Goal: Navigation & Orientation: Understand site structure

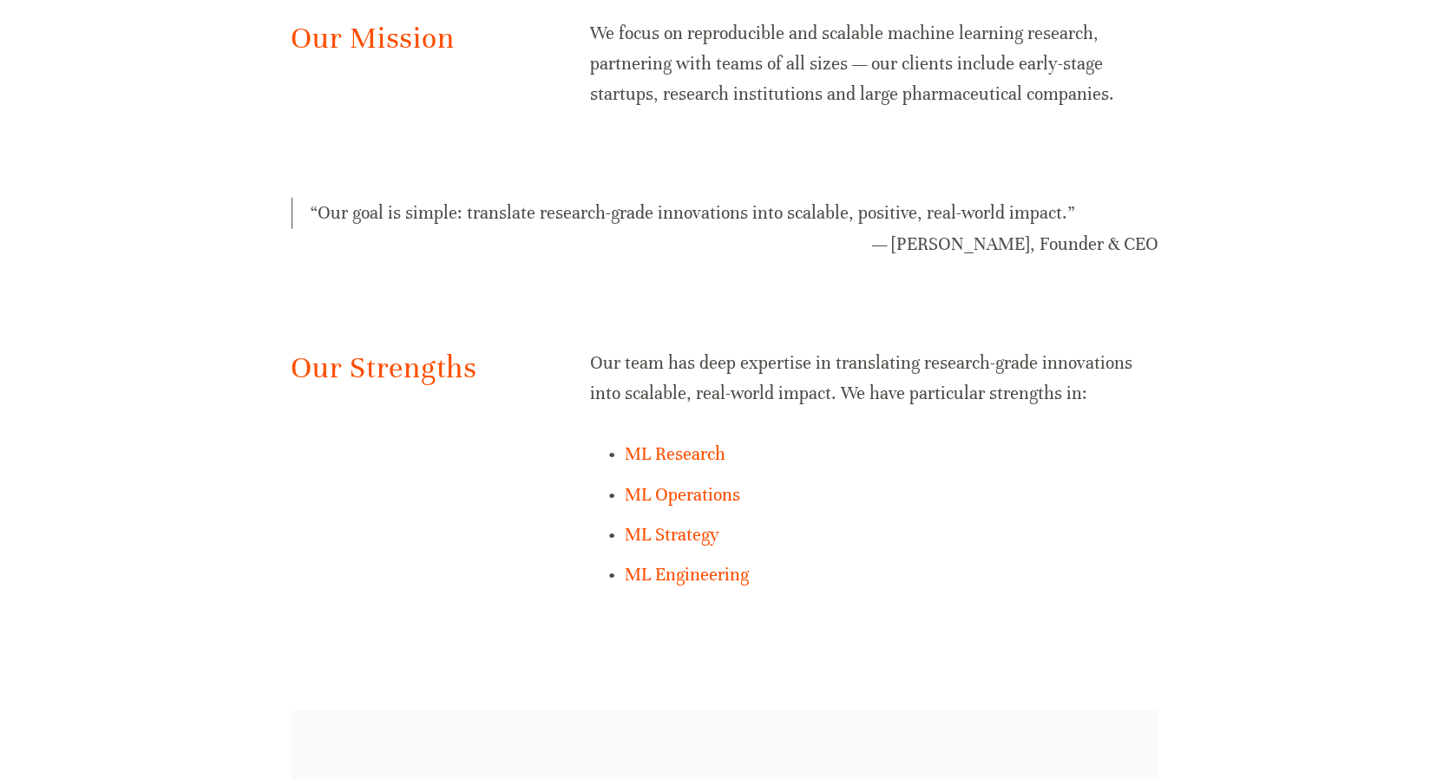
scroll to position [1128, 0]
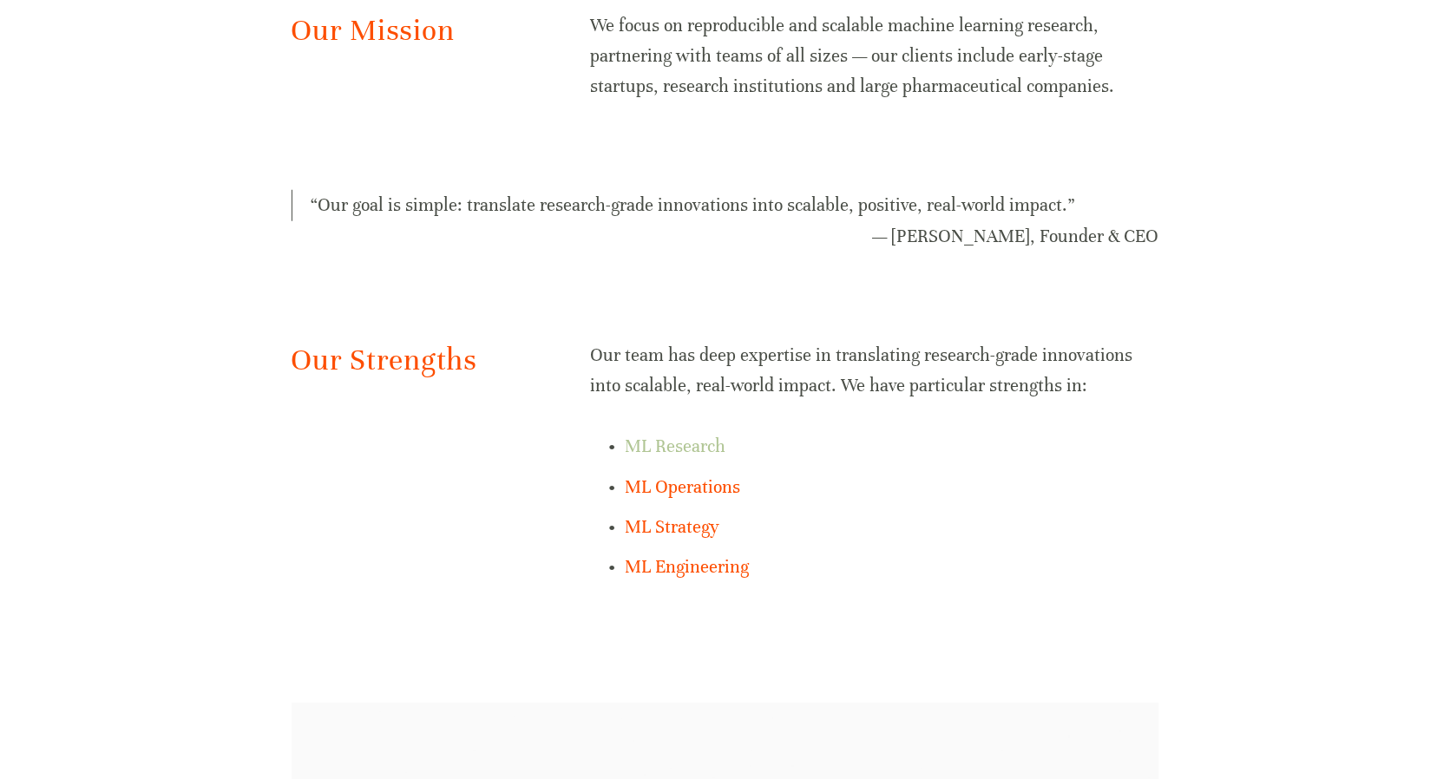
click at [665, 445] on link "ML Research" at bounding box center [675, 447] width 101 height 22
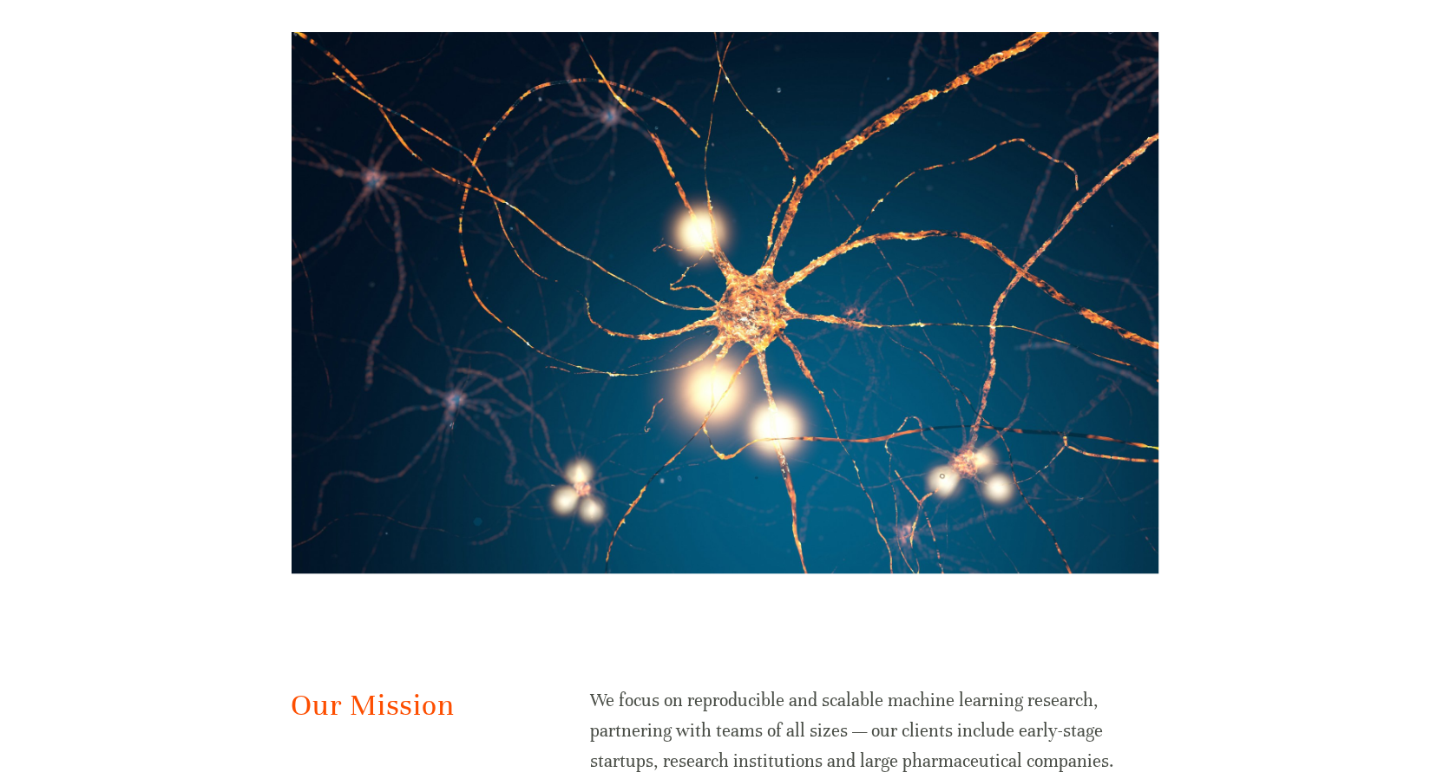
scroll to position [0, 0]
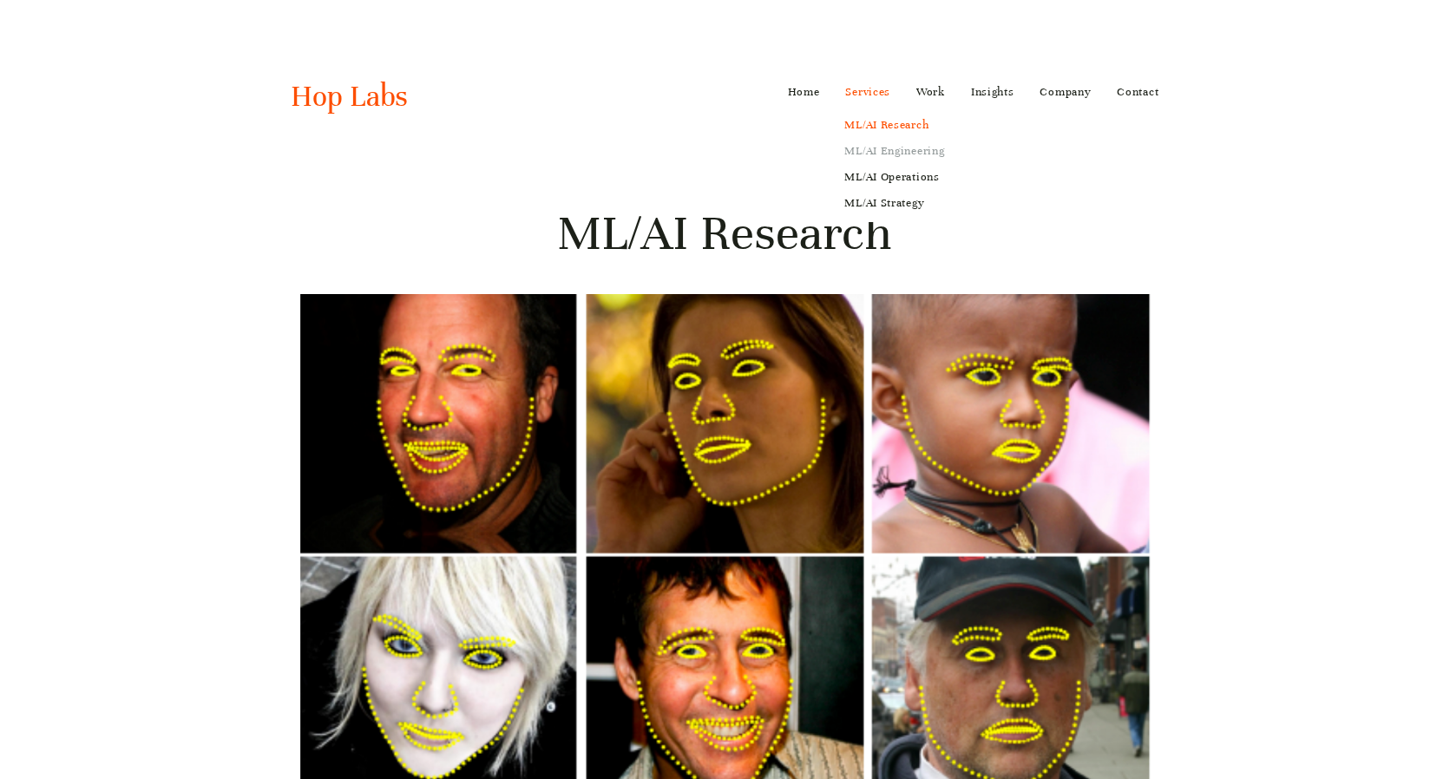
click at [888, 148] on link "ML/AI Engineering" at bounding box center [895, 151] width 124 height 26
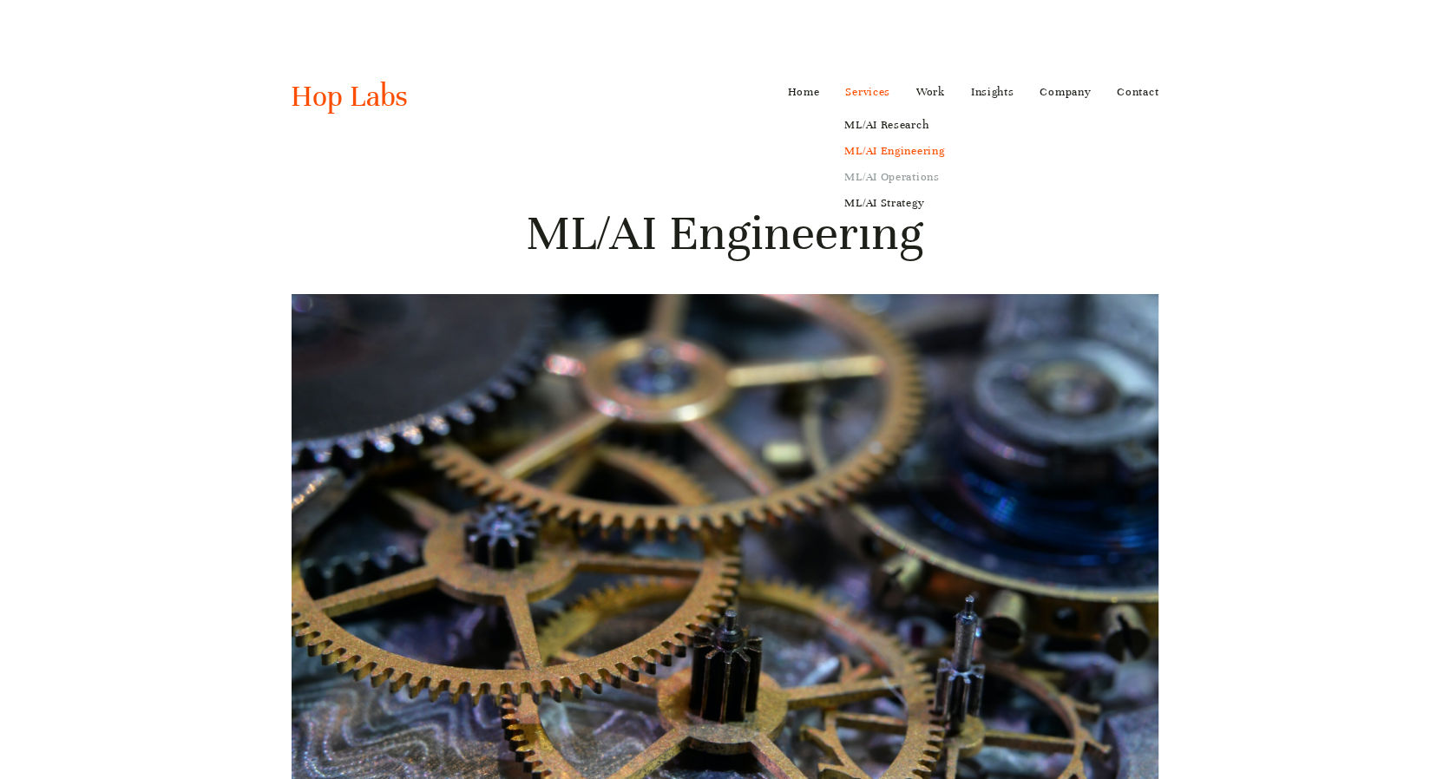
click at [892, 177] on link "ML/AI Operations" at bounding box center [895, 177] width 124 height 26
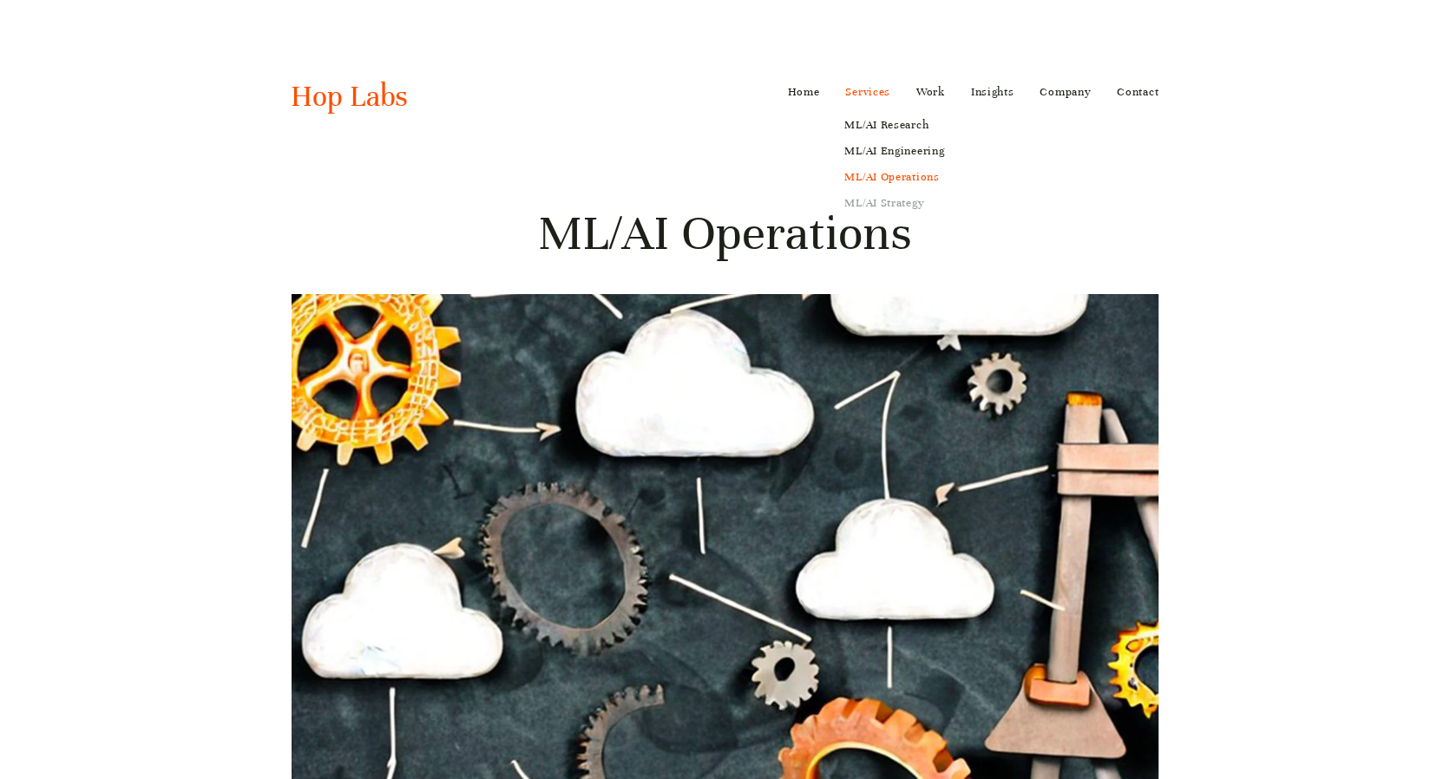
click at [889, 204] on link "ML/AI Strategy" at bounding box center [895, 203] width 124 height 26
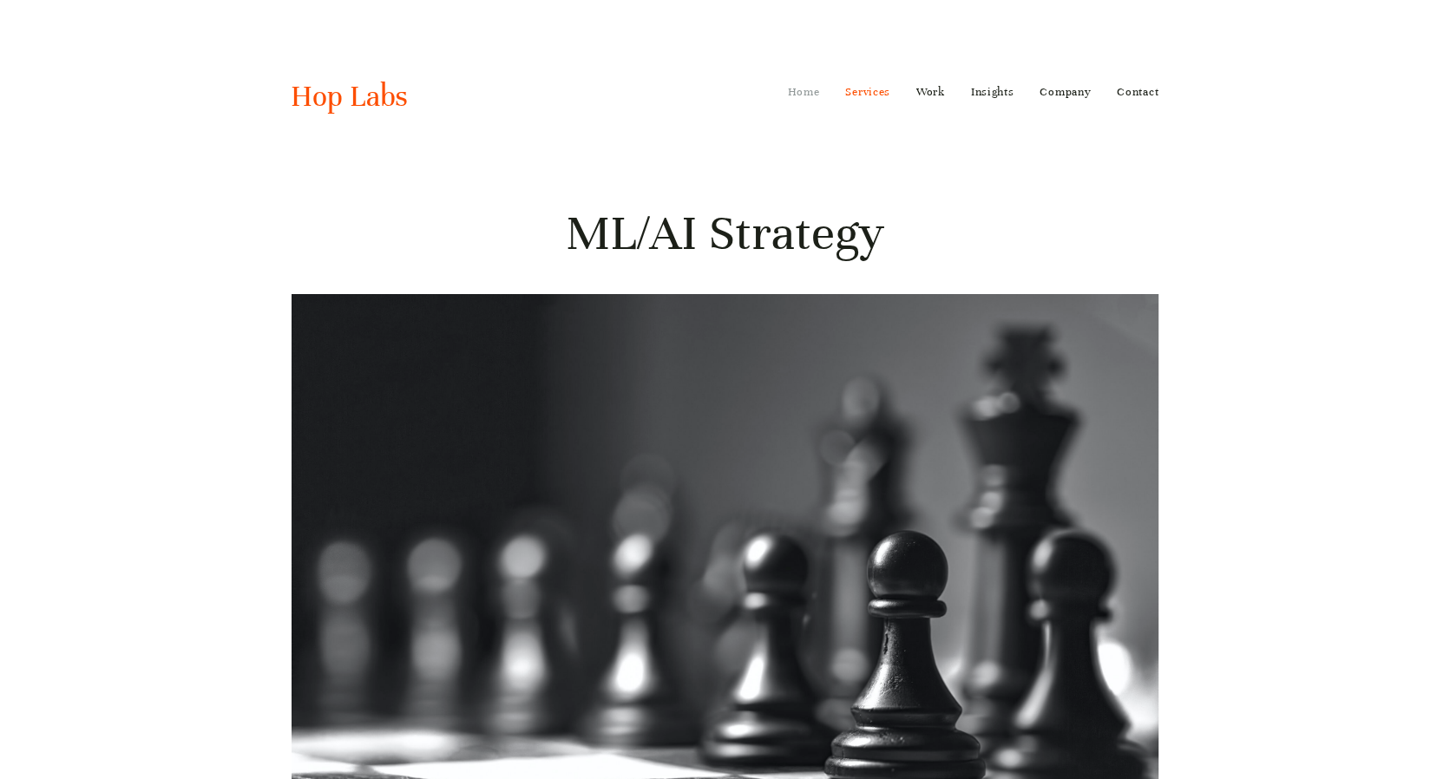
click at [806, 91] on link "Home" at bounding box center [804, 92] width 32 height 28
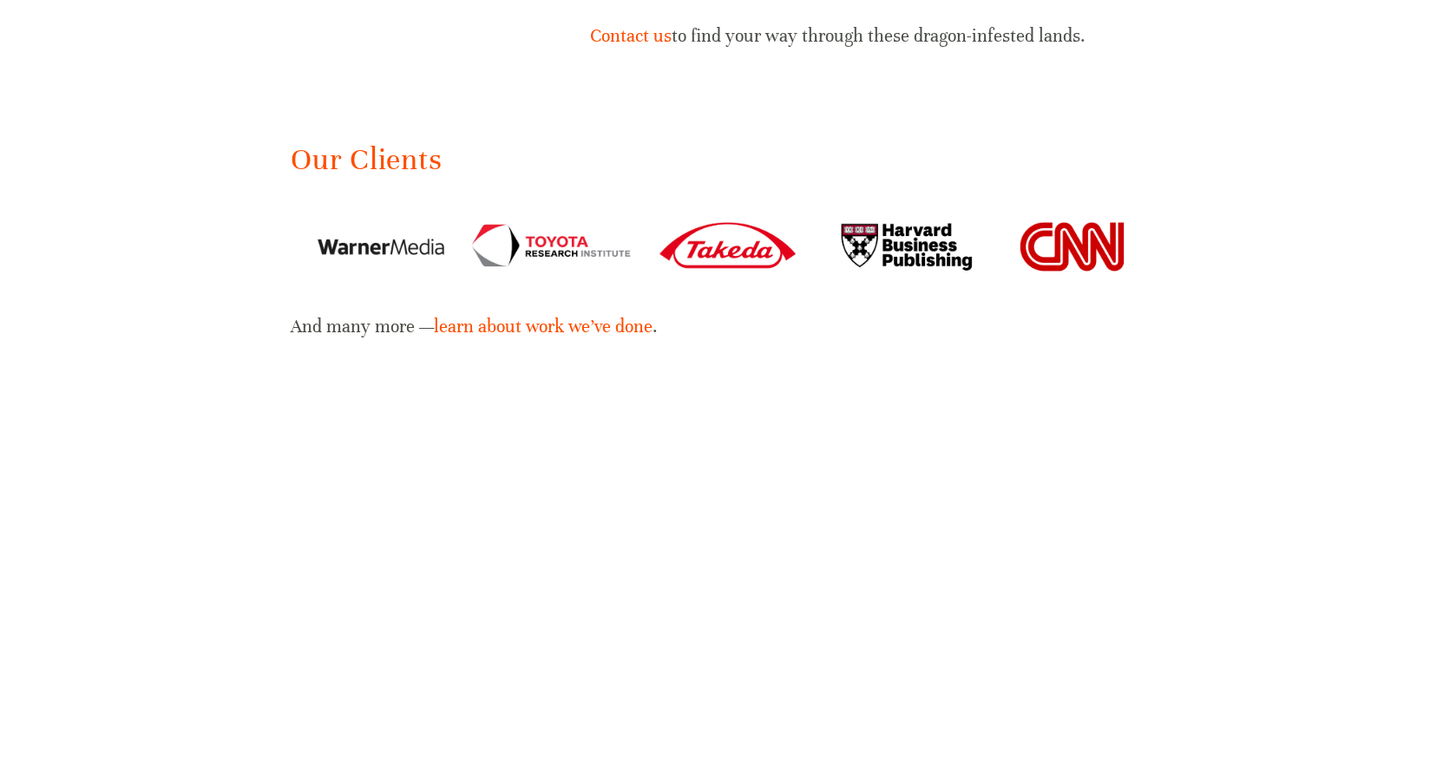
scroll to position [2690, 0]
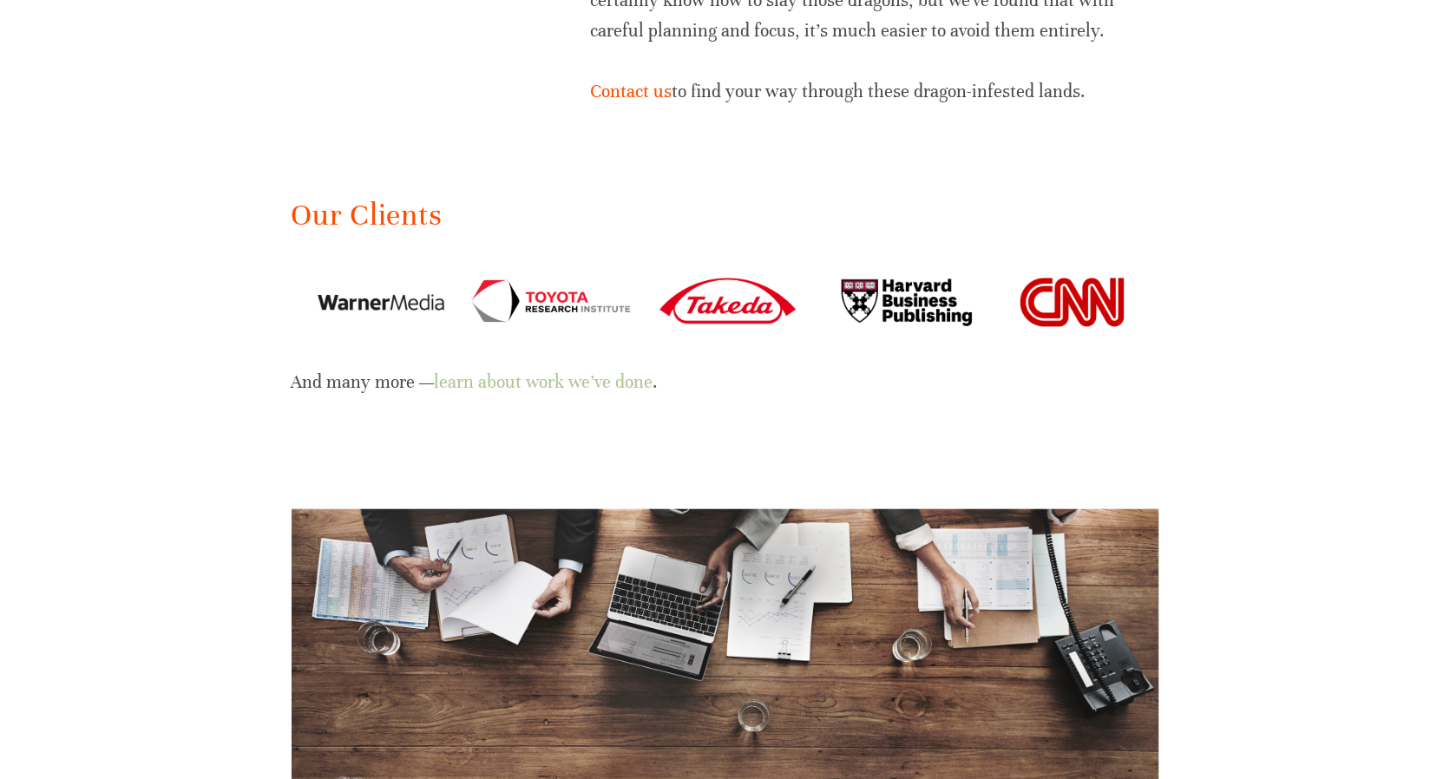
click at [528, 383] on link "learn about work we’ve done" at bounding box center [544, 382] width 219 height 22
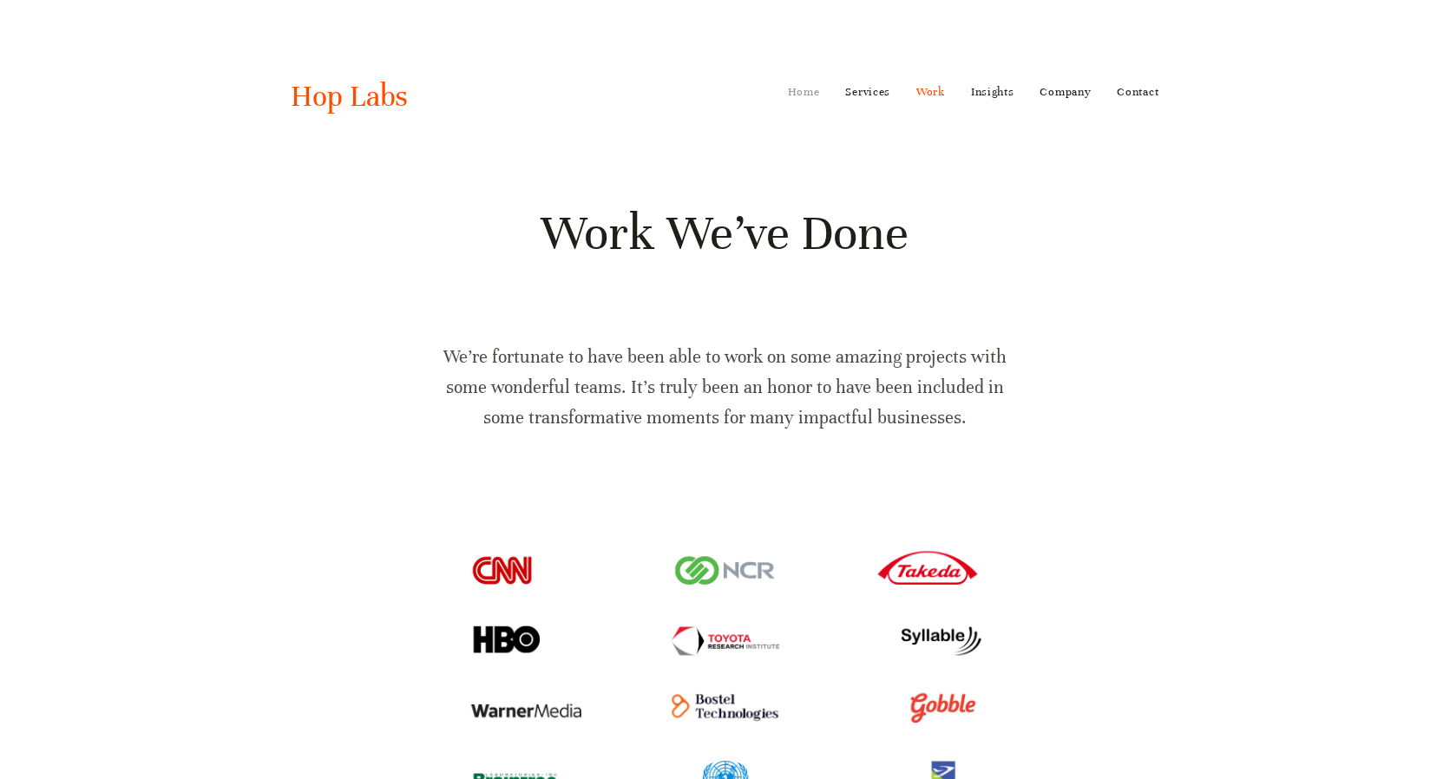
click at [800, 93] on link "Home" at bounding box center [804, 92] width 32 height 28
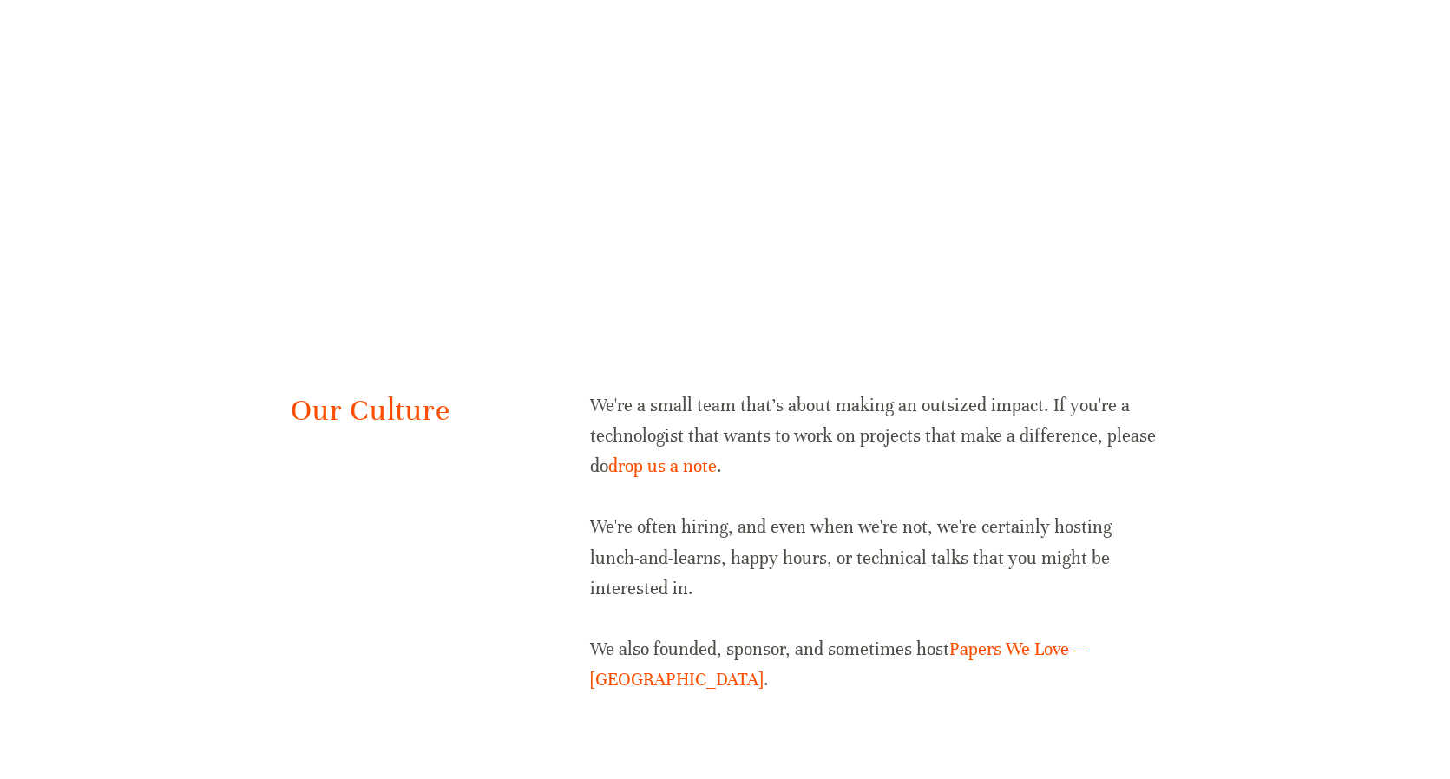
scroll to position [3412, 0]
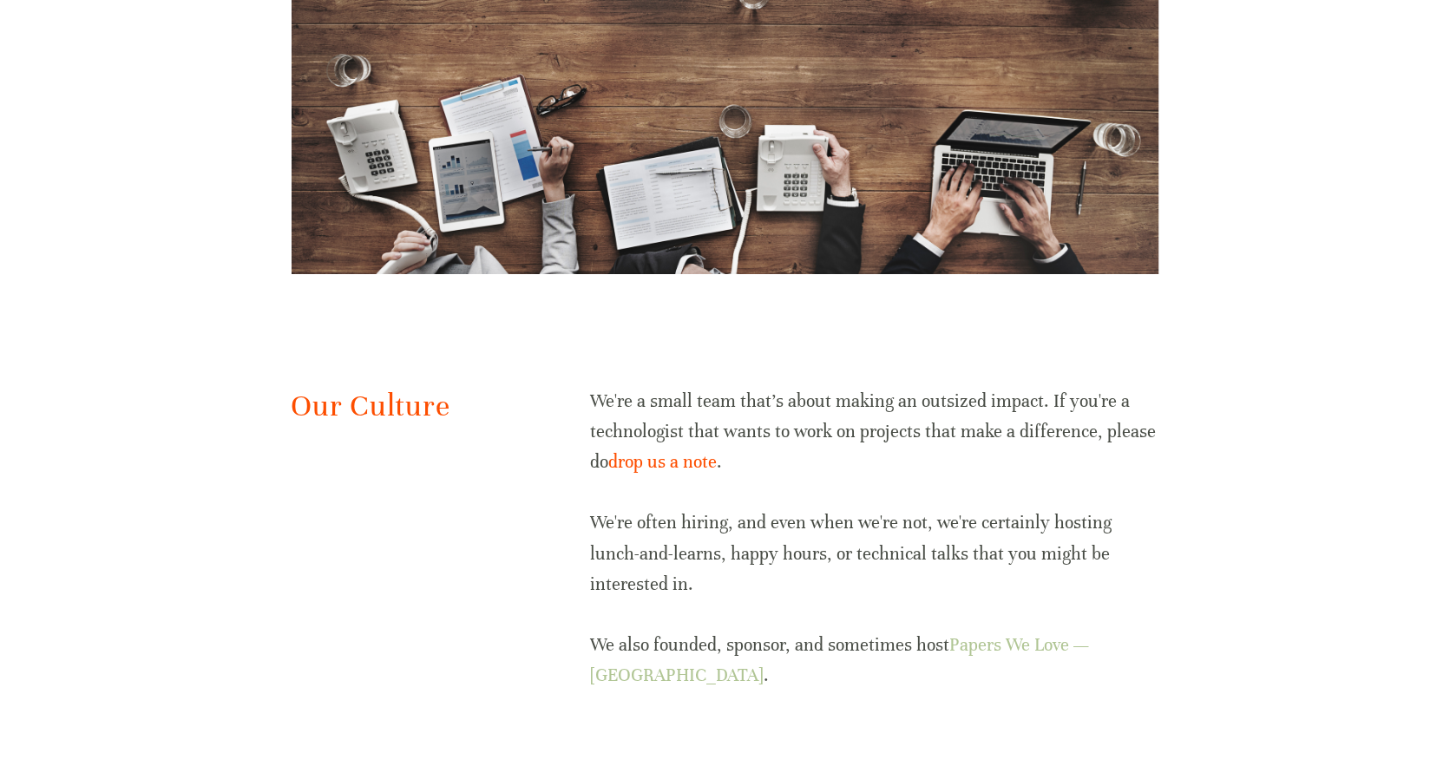
click at [1033, 634] on link "Papers We Love — Atlanta" at bounding box center [841, 660] width 502 height 52
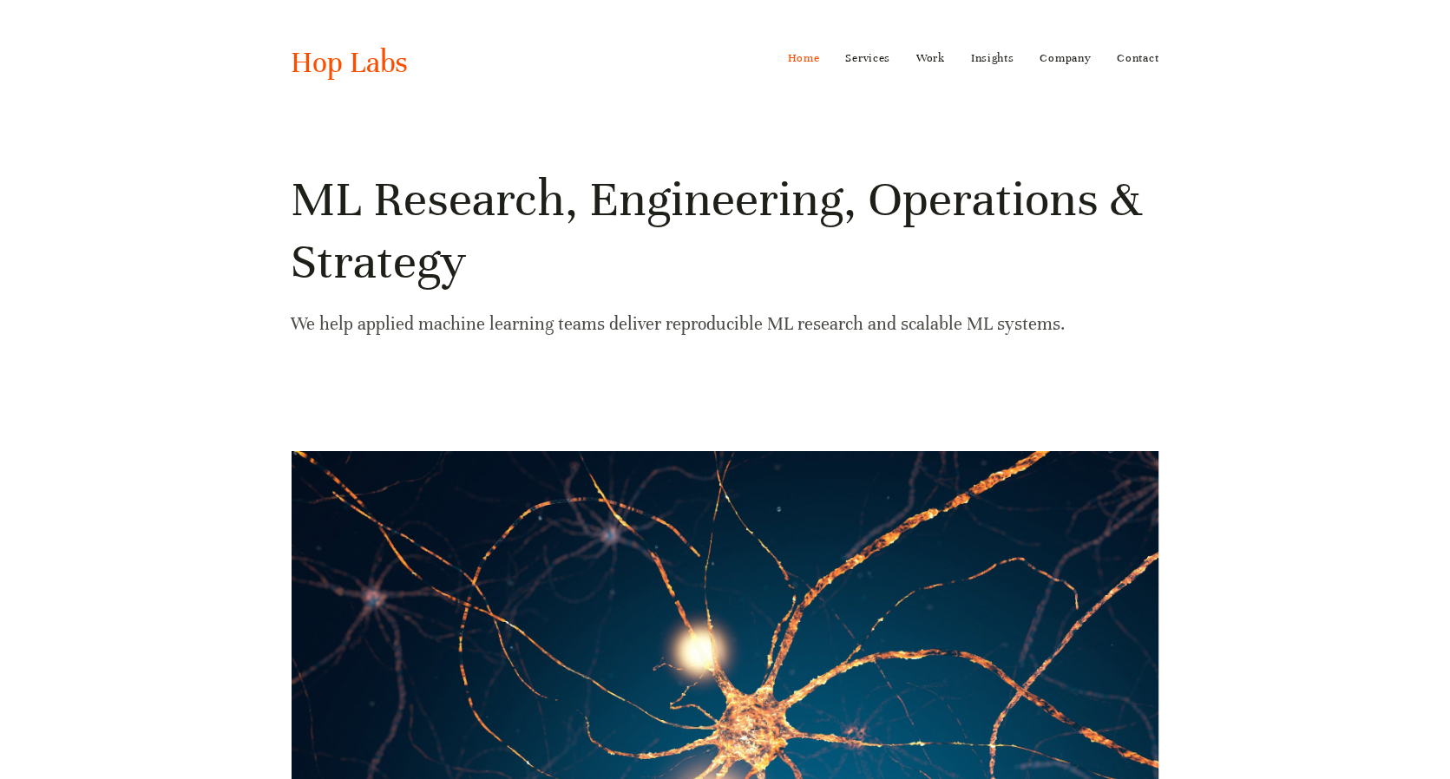
scroll to position [0, 0]
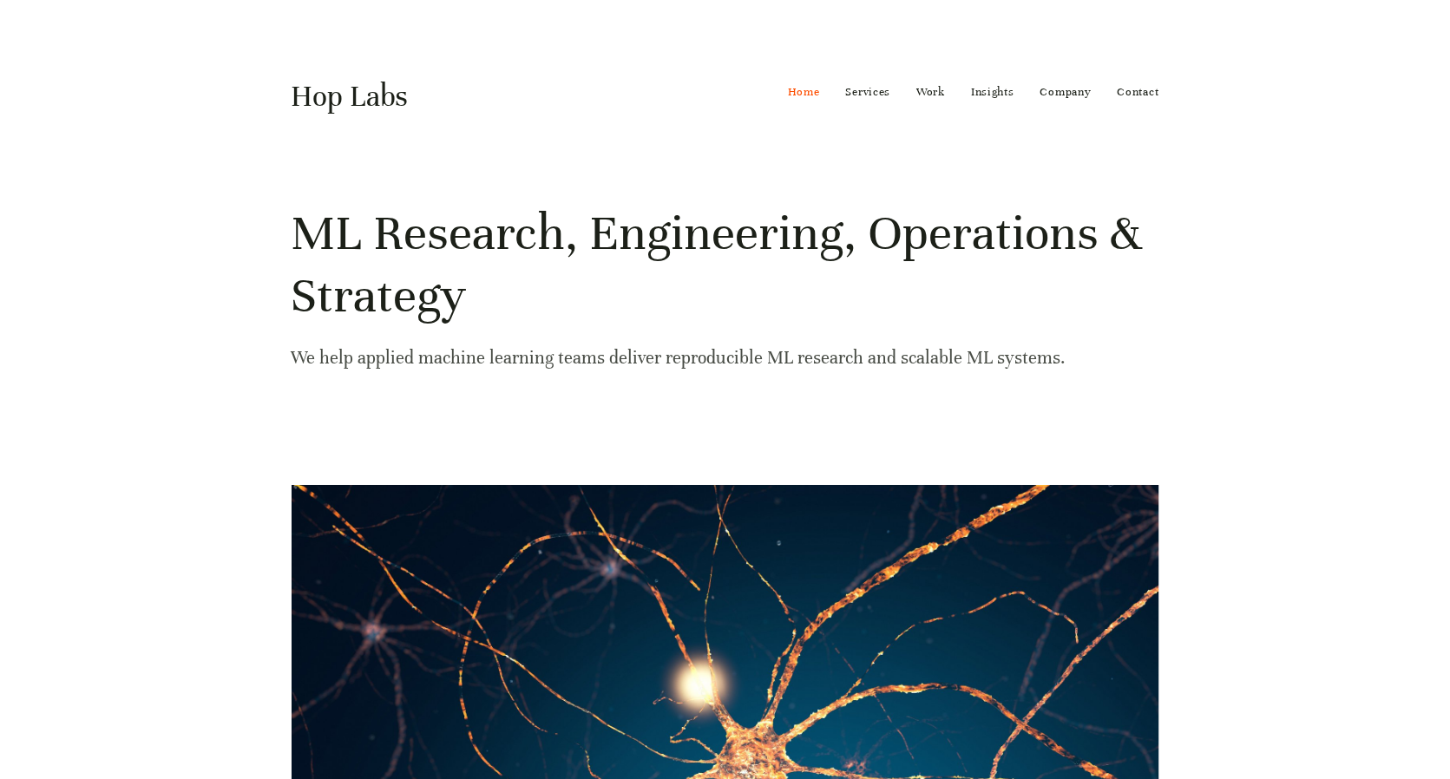
click at [364, 90] on link "Hop Labs" at bounding box center [350, 96] width 117 height 36
click at [874, 91] on link "Services" at bounding box center [868, 92] width 45 height 28
click at [885, 125] on link "ML/AI Research" at bounding box center [895, 125] width 124 height 26
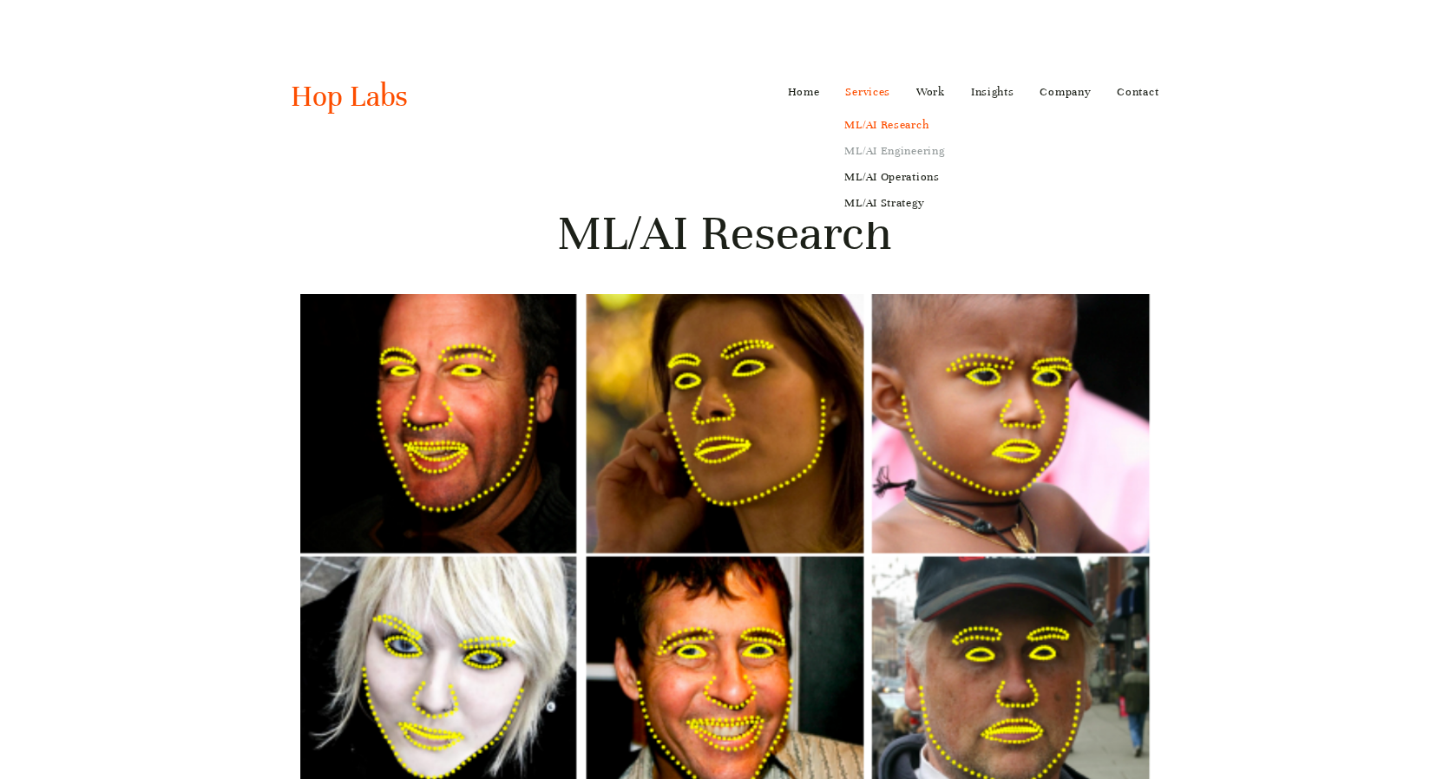
click at [873, 150] on link "ML/AI Engineering" at bounding box center [895, 151] width 124 height 26
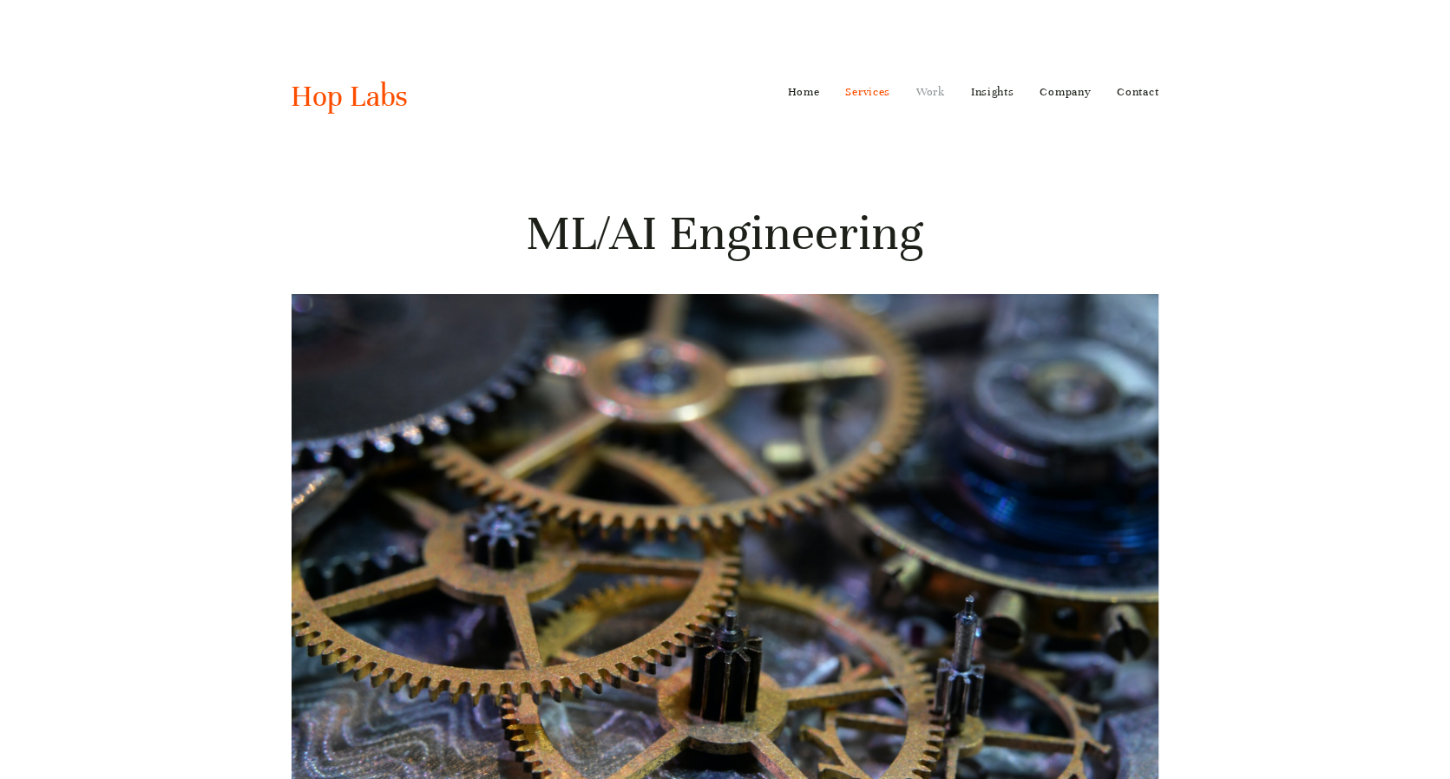
click at [932, 91] on link "Work" at bounding box center [930, 92] width 29 height 28
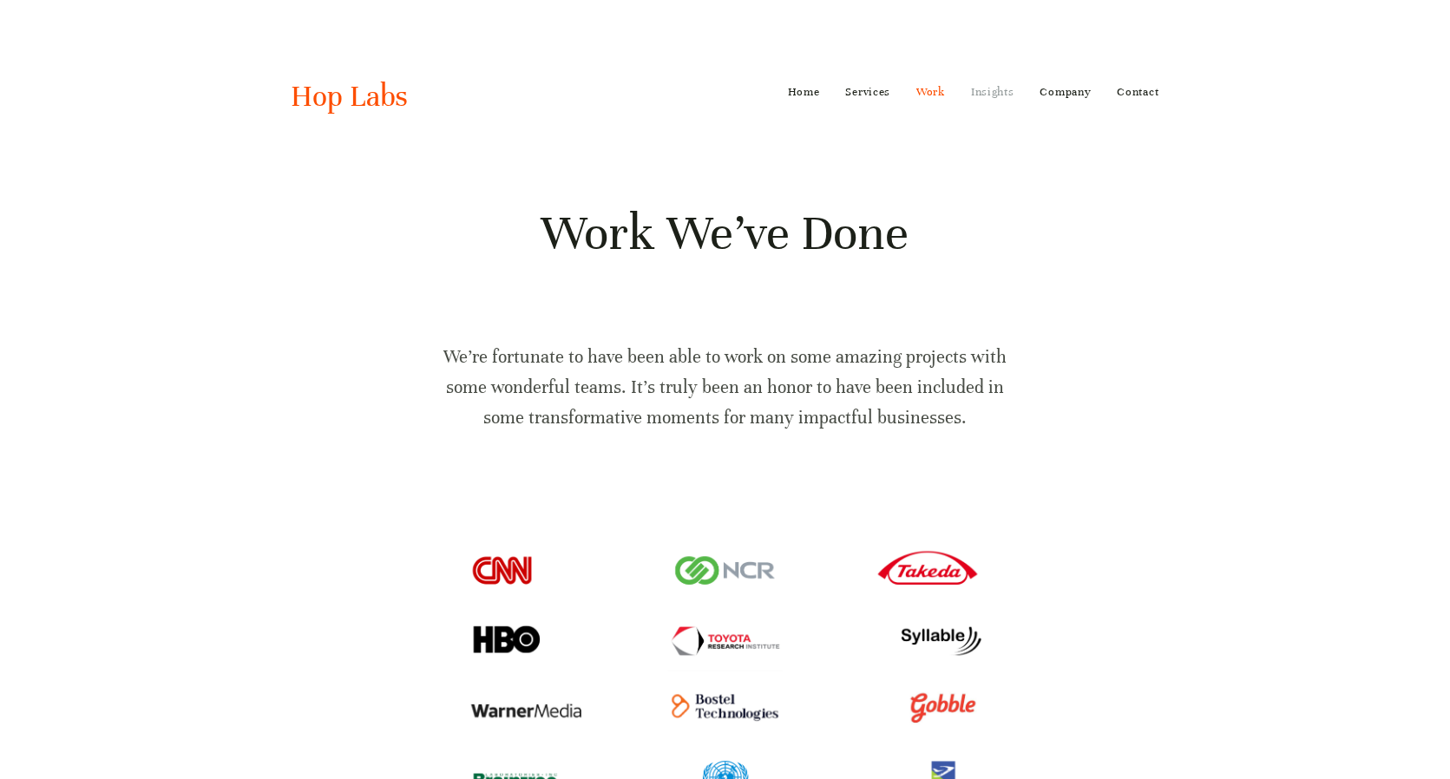
click at [993, 89] on link "Insights" at bounding box center [992, 92] width 43 height 28
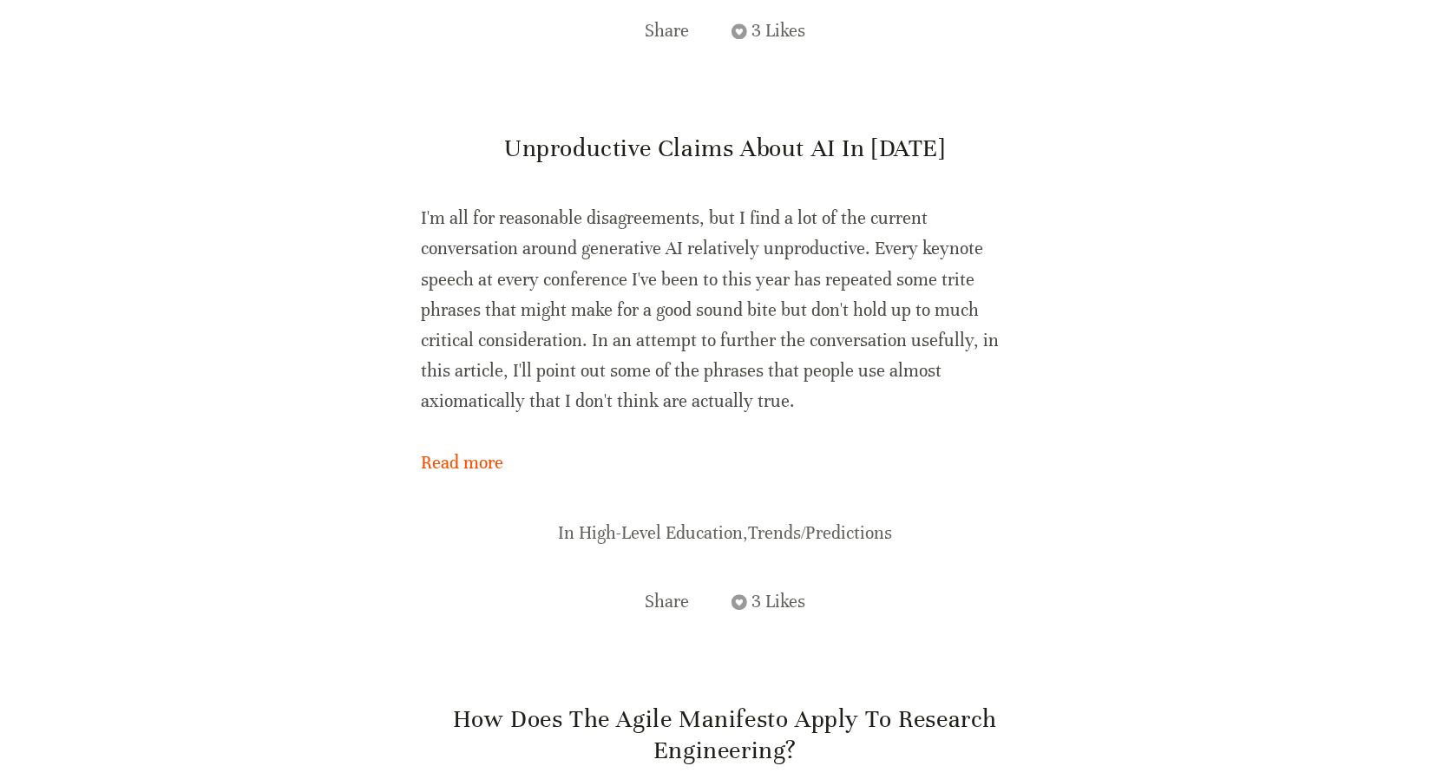
scroll to position [3037, 0]
